Goal: Task Accomplishment & Management: Manage account settings

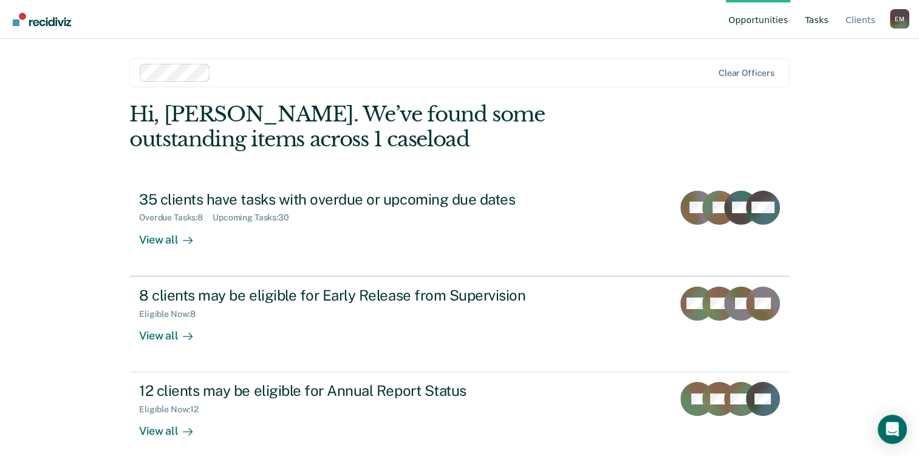
click at [823, 22] on link "Tasks" at bounding box center [816, 19] width 29 height 39
click at [821, 25] on link "Tasks" at bounding box center [816, 19] width 29 height 39
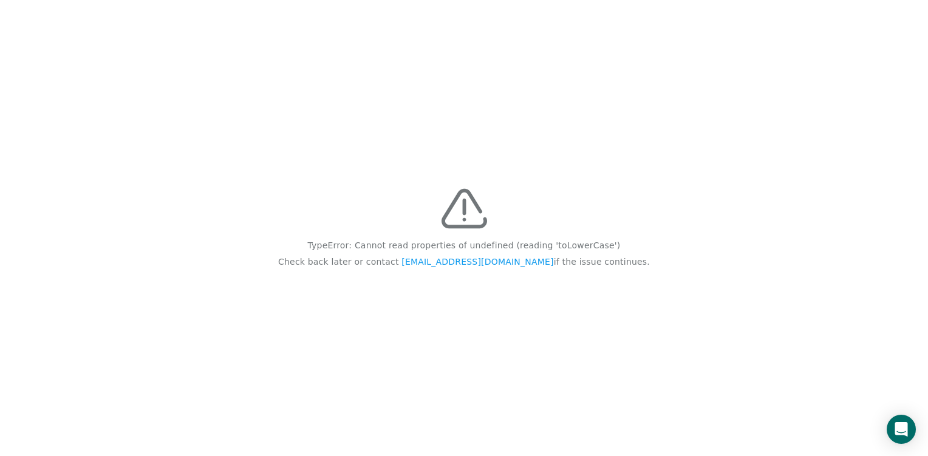
click at [376, 0] on div "TypeError: Cannot read properties of undefined (reading 'toLowerCase') Check ba…" at bounding box center [464, 228] width 928 height 456
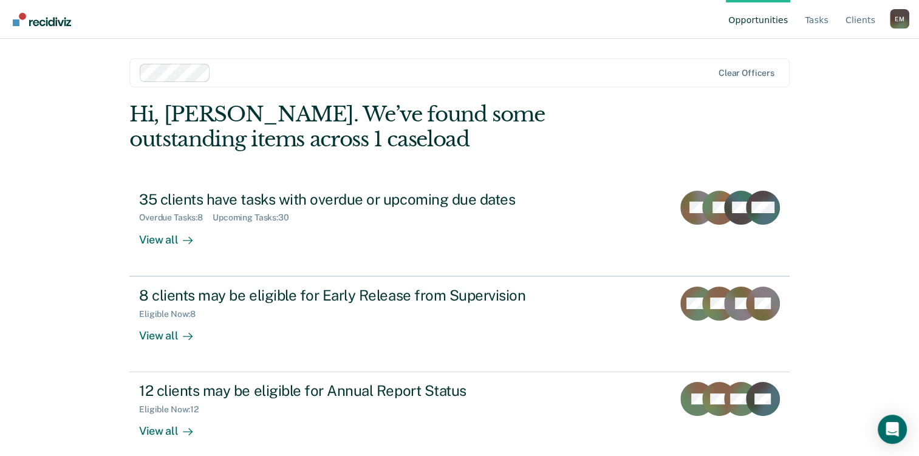
click at [125, 233] on main "Clear officers Hi, [PERSON_NAME]. We’ve found some outstanding items across 1 c…" at bounding box center [459, 233] width 689 height 388
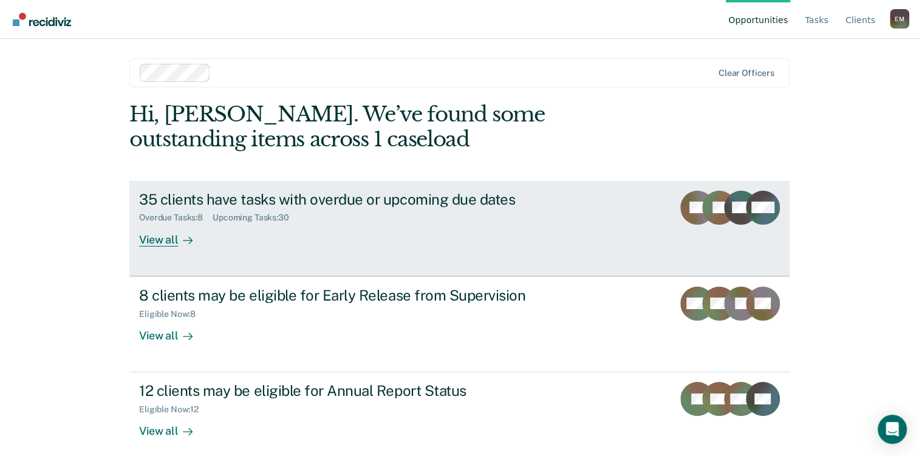
click at [139, 238] on div "View all" at bounding box center [173, 235] width 68 height 24
